Goal: Find specific page/section

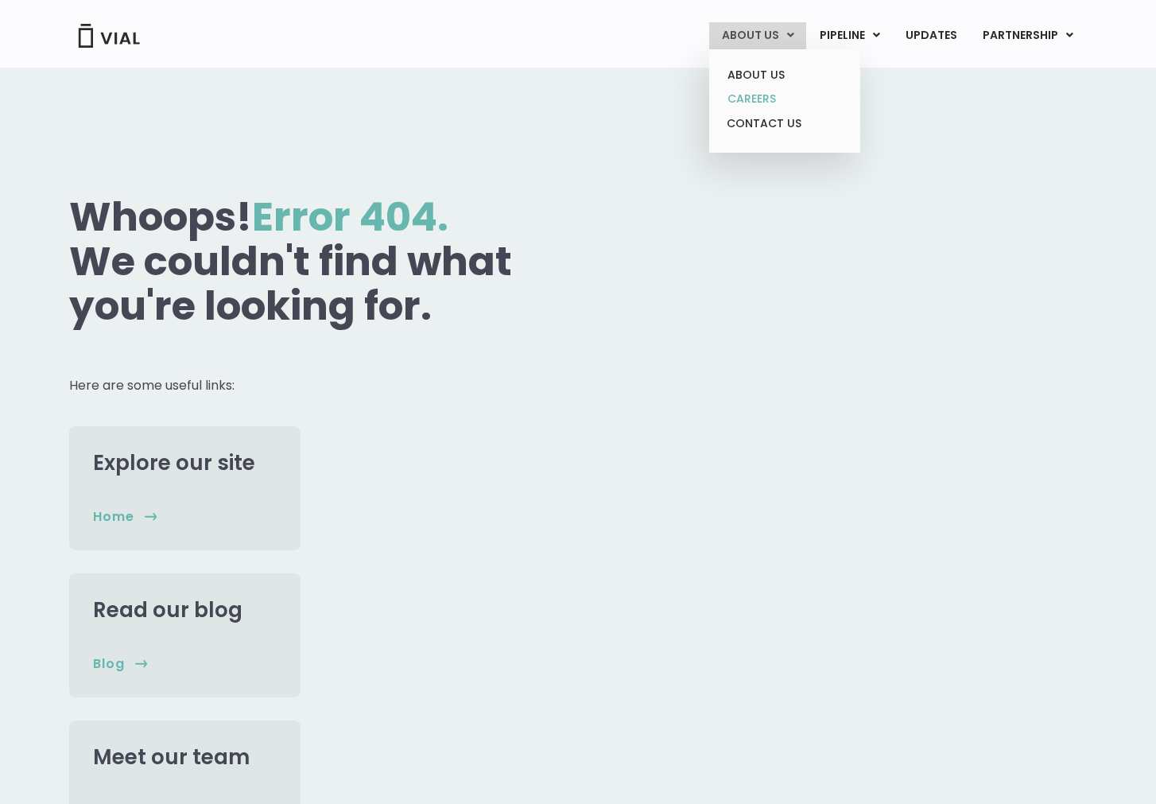
click at [762, 97] on link "CAREERS" at bounding box center [784, 99] width 139 height 25
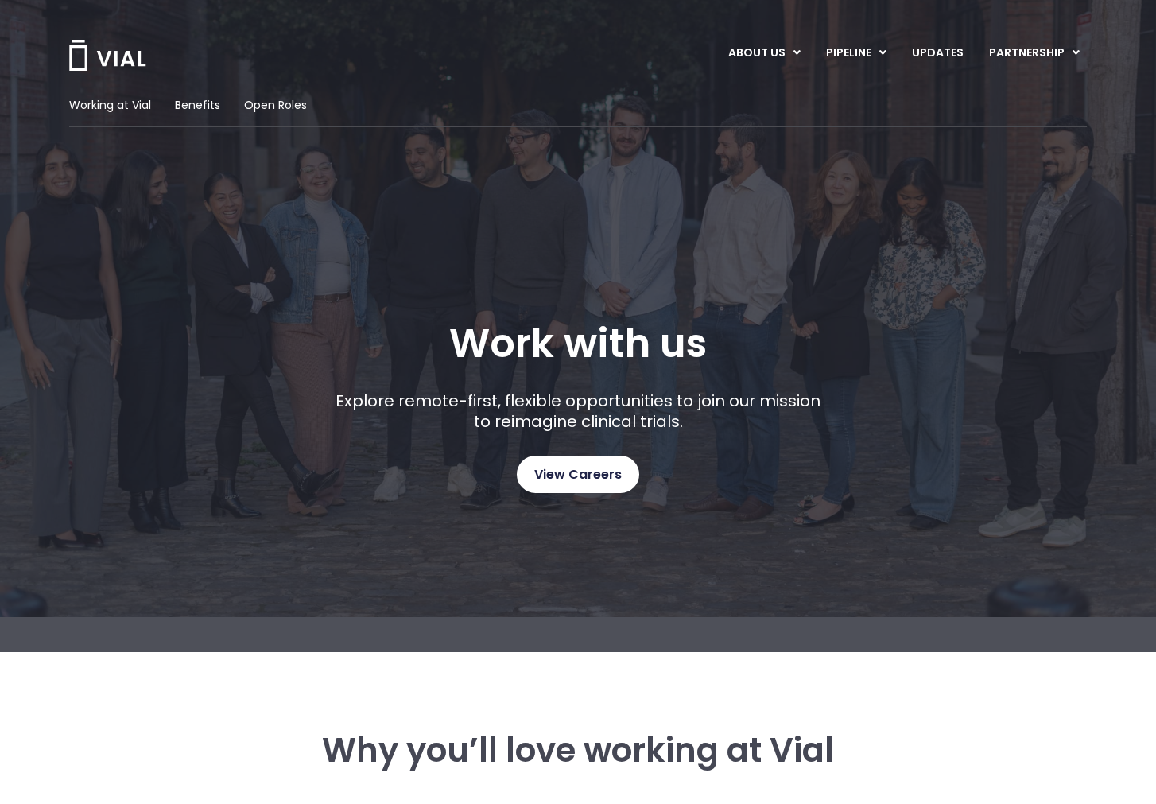
click at [557, 482] on span "View Careers" at bounding box center [577, 474] width 87 height 21
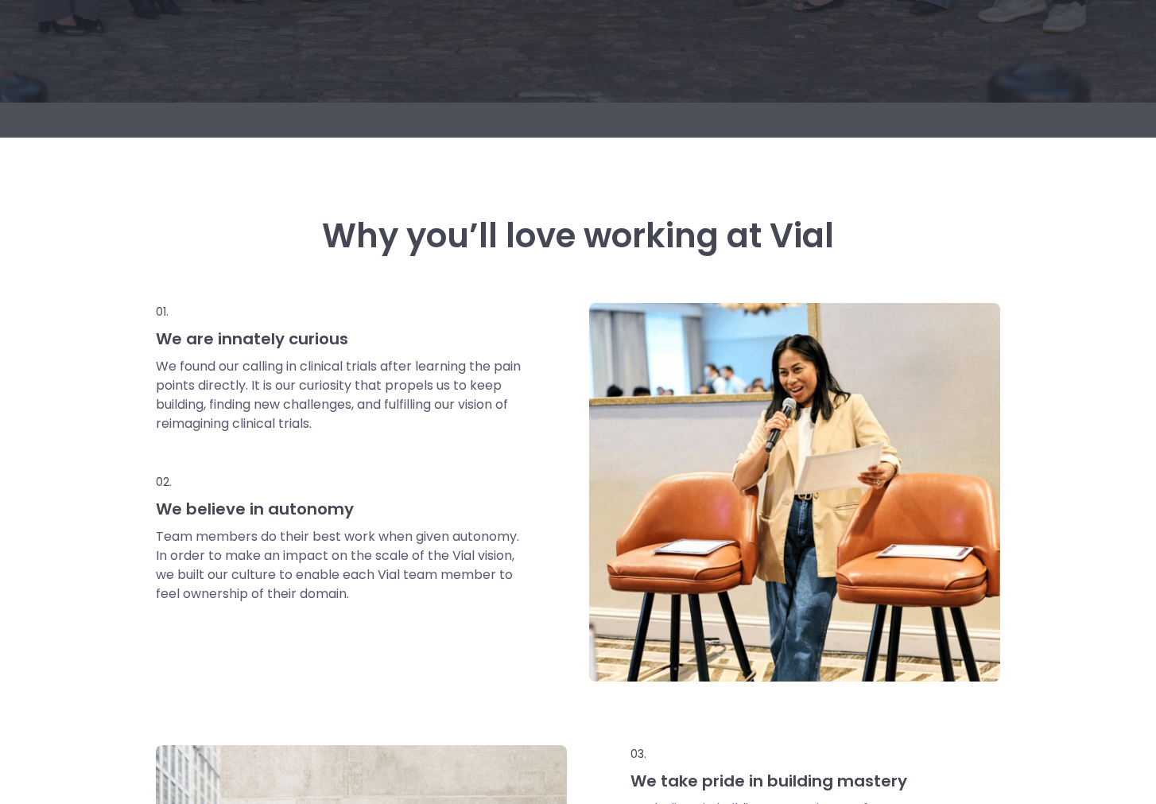
scroll to position [666, 0]
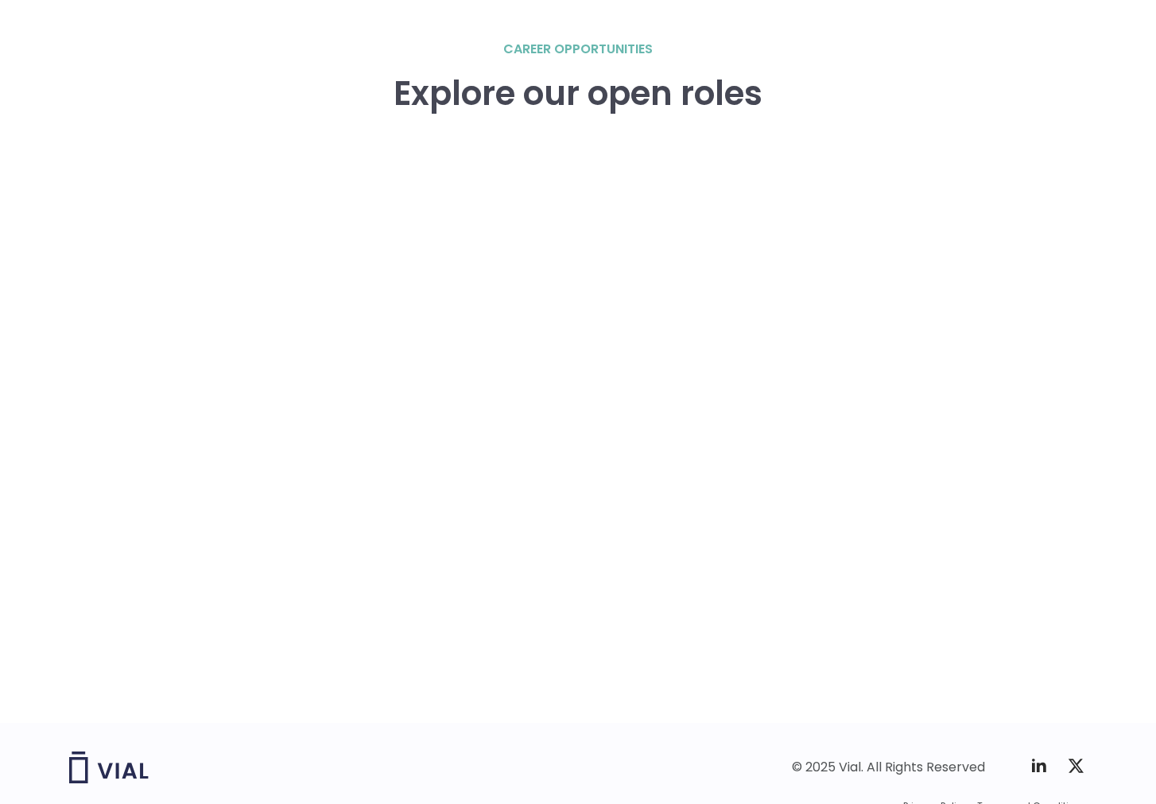
scroll to position [2312, 0]
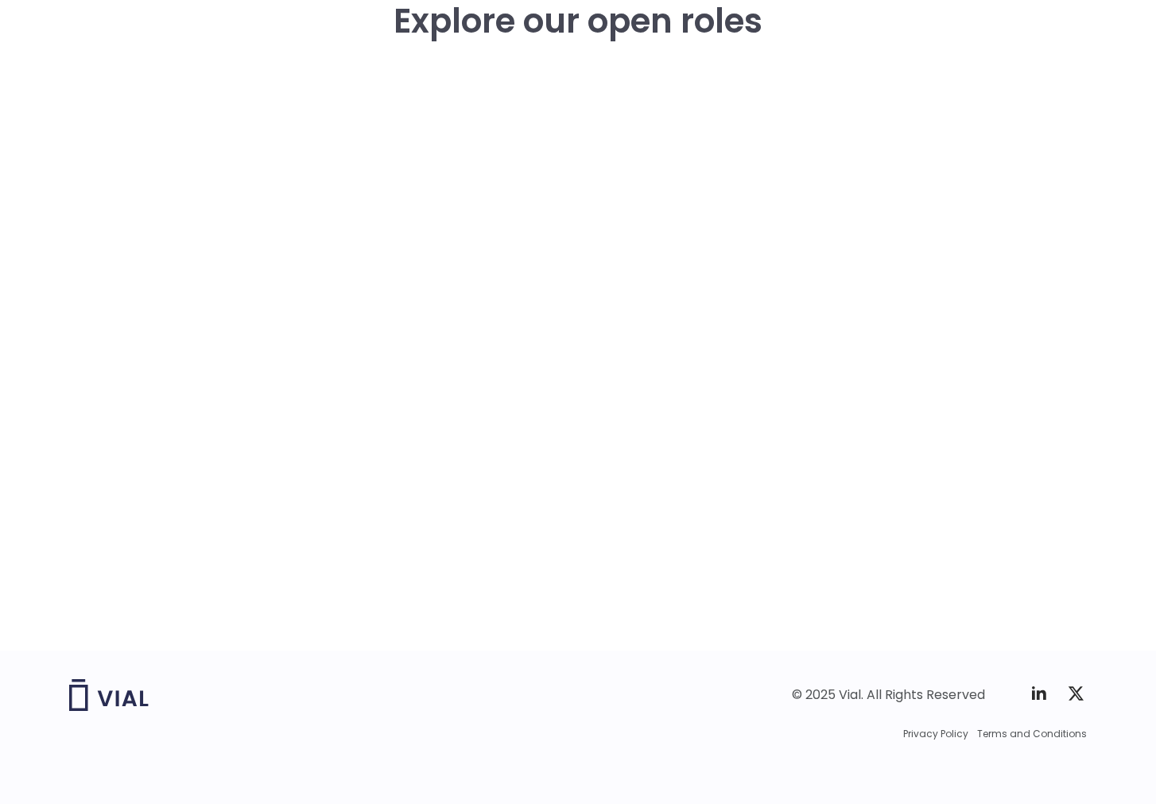
click at [142, 362] on div "career opportunities Explore our open roles" at bounding box center [578, 308] width 1018 height 683
